Goal: Information Seeking & Learning: Learn about a topic

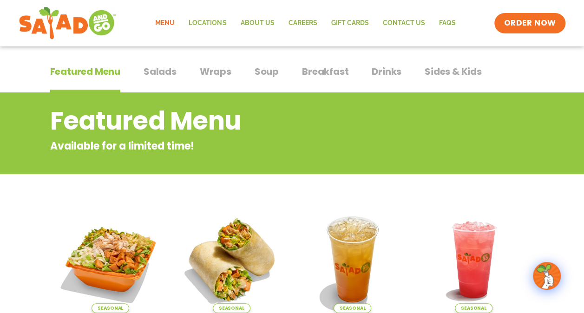
scroll to position [56, 0]
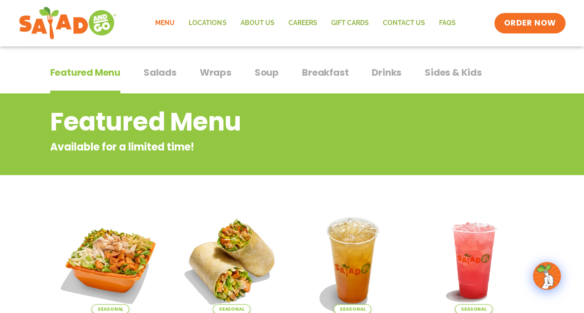
click at [161, 71] on span "Salads" at bounding box center [160, 72] width 33 height 14
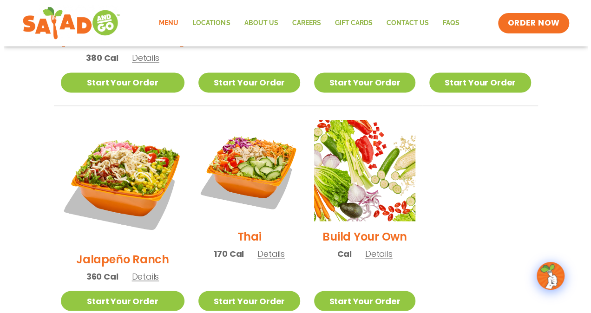
scroll to position [659, 0]
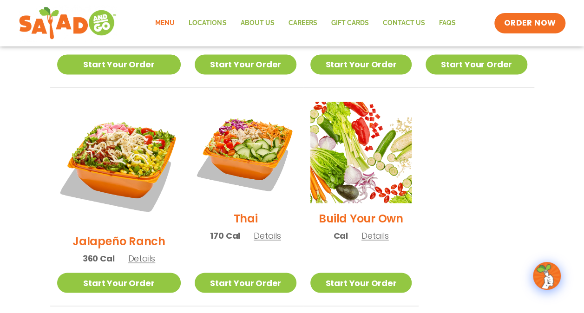
click at [254, 229] on span "Details" at bounding box center [267, 235] width 27 height 12
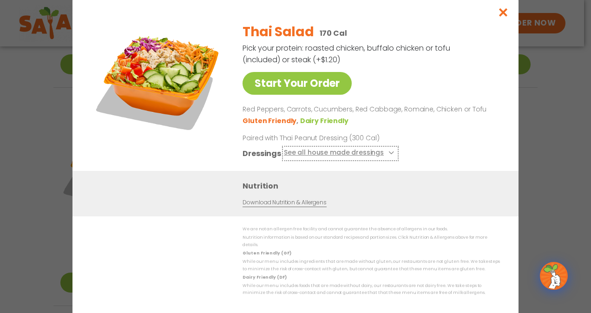
click at [310, 155] on button "See all house made dressings" at bounding box center [340, 153] width 113 height 12
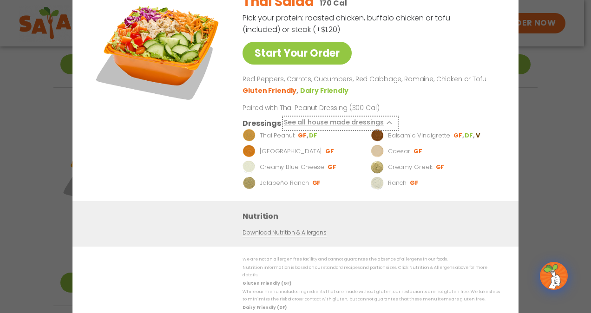
click at [324, 125] on button "See all house made dressings" at bounding box center [340, 123] width 113 height 12
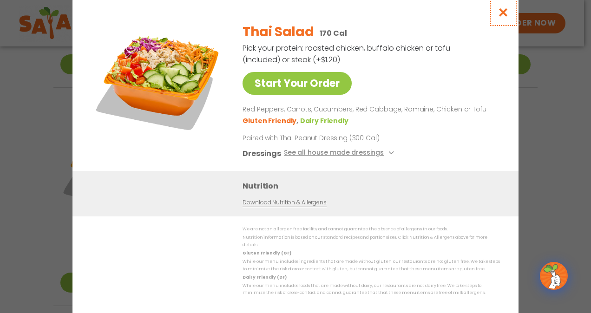
click at [502, 13] on icon "Close modal" at bounding box center [503, 12] width 12 height 10
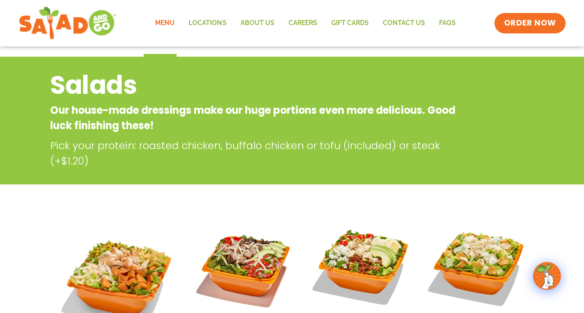
scroll to position [90, 0]
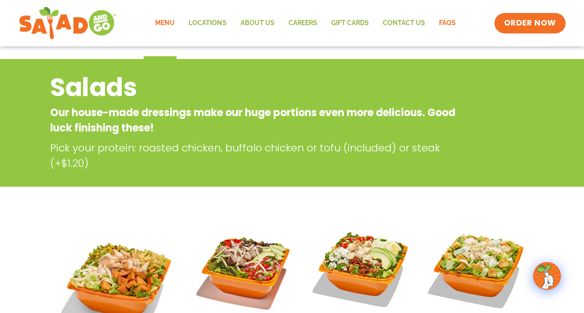
click at [442, 21] on link "FAQs" at bounding box center [446, 23] width 31 height 21
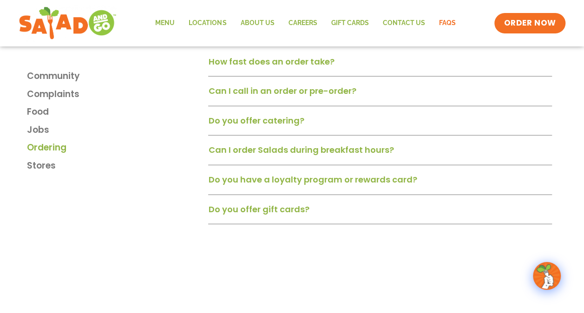
scroll to position [1208, 0]
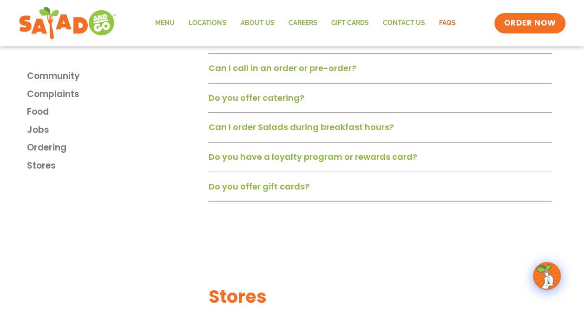
click at [219, 159] on link "Do you have a loyalty program or rewards card?" at bounding box center [312, 157] width 209 height 12
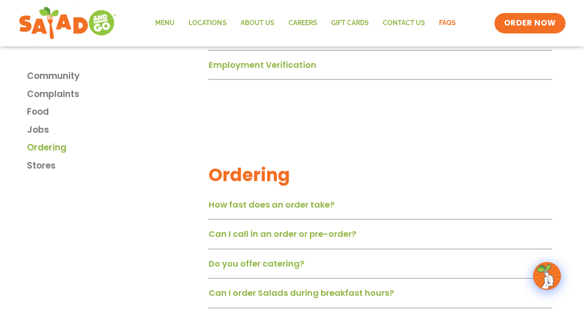
scroll to position [1022, 0]
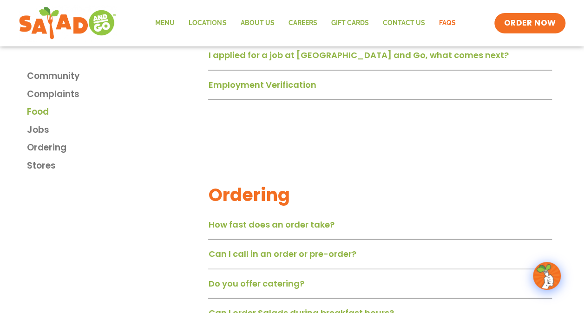
click at [36, 110] on span "Food" at bounding box center [38, 111] width 22 height 13
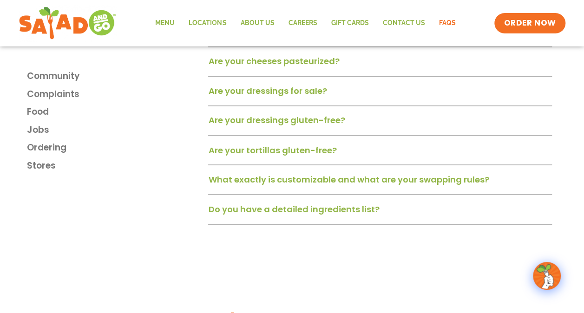
scroll to position [769, 0]
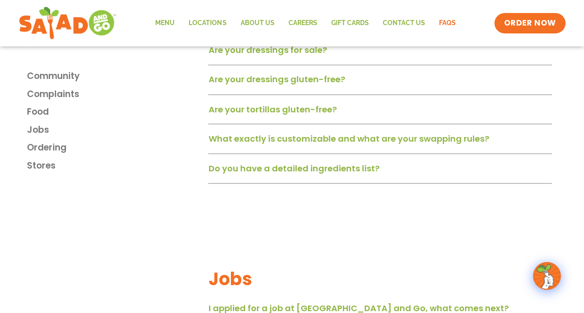
click at [216, 169] on link "Do you have a detailed ingredients list?" at bounding box center [293, 168] width 171 height 12
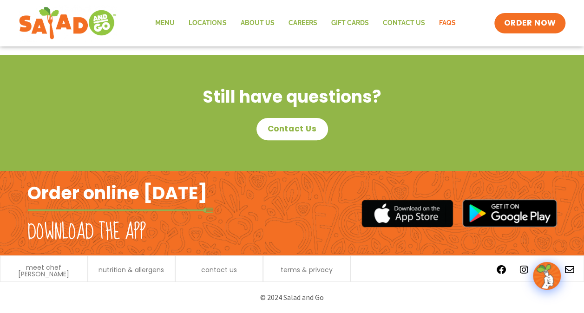
scroll to position [1851, 0]
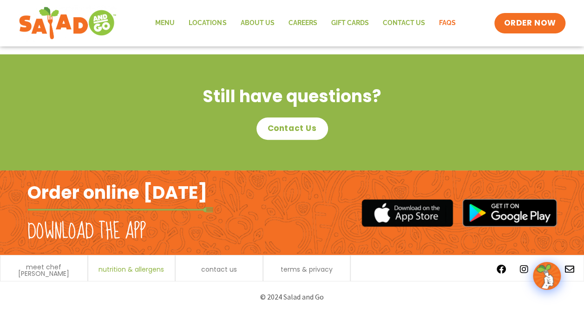
click at [120, 267] on span "nutrition & allergens" at bounding box center [130, 269] width 65 height 7
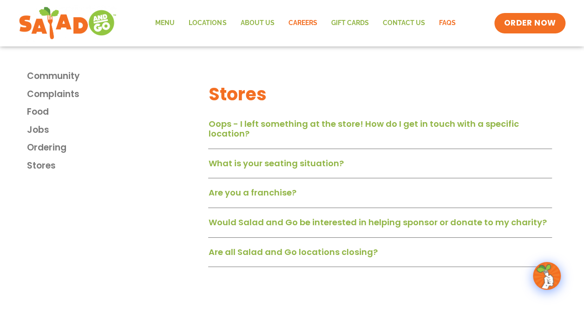
scroll to position [1573, 0]
